Goal: Task Accomplishment & Management: Manage account settings

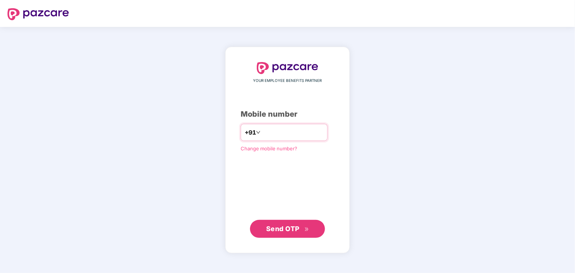
type input "**********"
click at [291, 225] on span "Send OTP" at bounding box center [282, 229] width 33 height 8
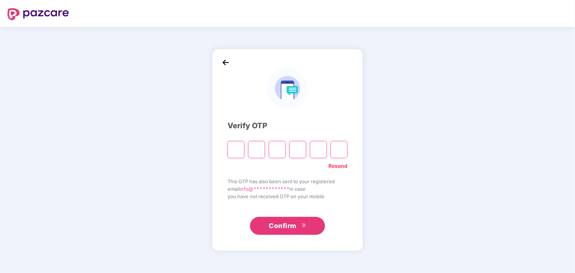
type input "*"
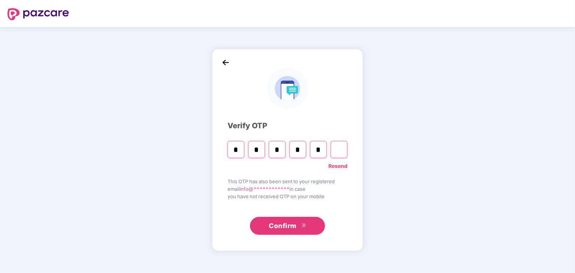
type input "*"
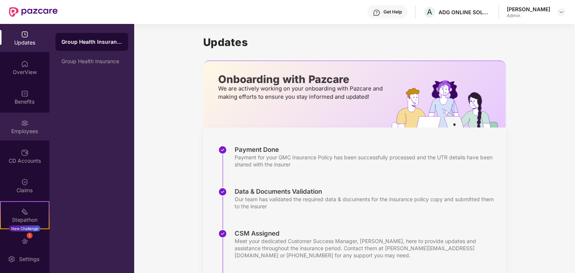
click at [23, 128] on div "Employees" at bounding box center [24, 131] width 49 height 7
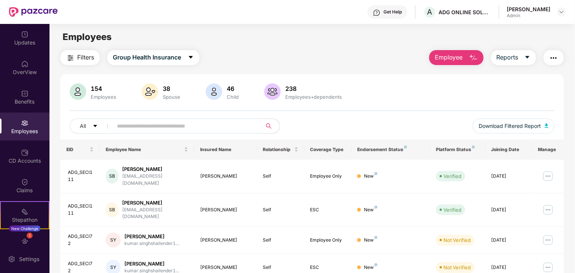
click at [189, 128] on input "text" at bounding box center [184, 126] width 134 height 11
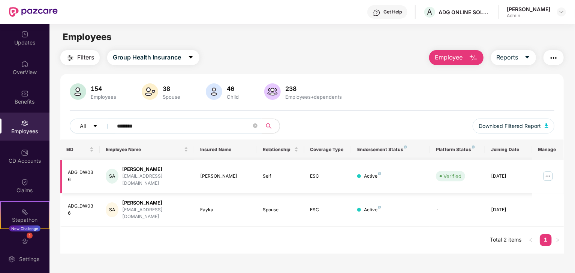
type input "********"
click at [548, 173] on img at bounding box center [548, 176] width 12 height 12
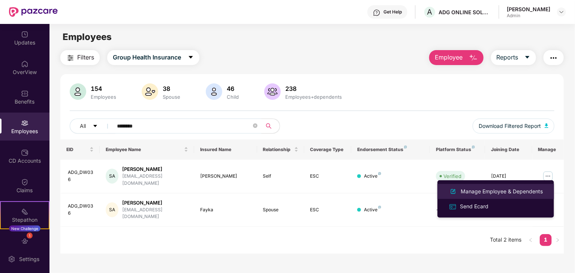
click at [492, 193] on div "Manage Employee & Dependents" at bounding box center [501, 192] width 85 height 8
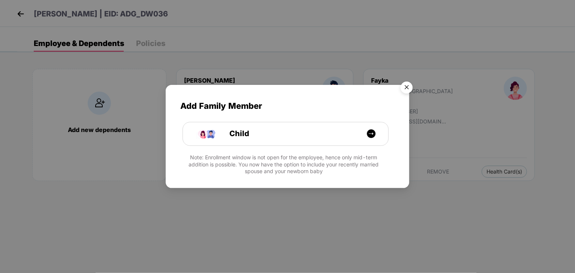
click at [408, 91] on img "Close" at bounding box center [406, 88] width 21 height 21
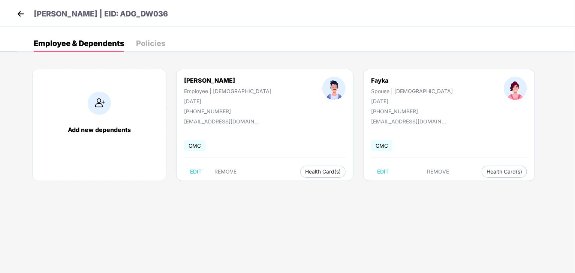
click at [21, 14] on img at bounding box center [20, 13] width 11 height 11
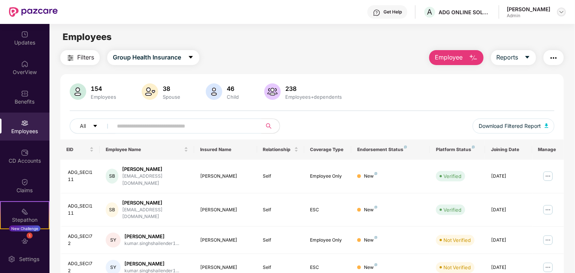
click at [562, 11] on img at bounding box center [561, 12] width 6 height 6
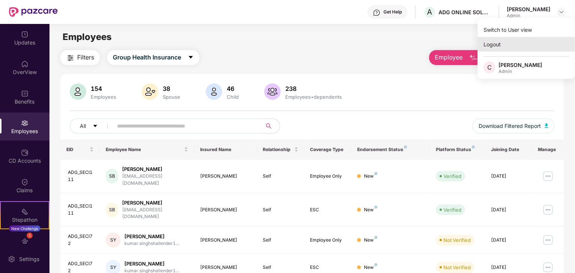
click at [493, 44] on div "Logout" at bounding box center [525, 44] width 97 height 15
